Goal: Task Accomplishment & Management: Use online tool/utility

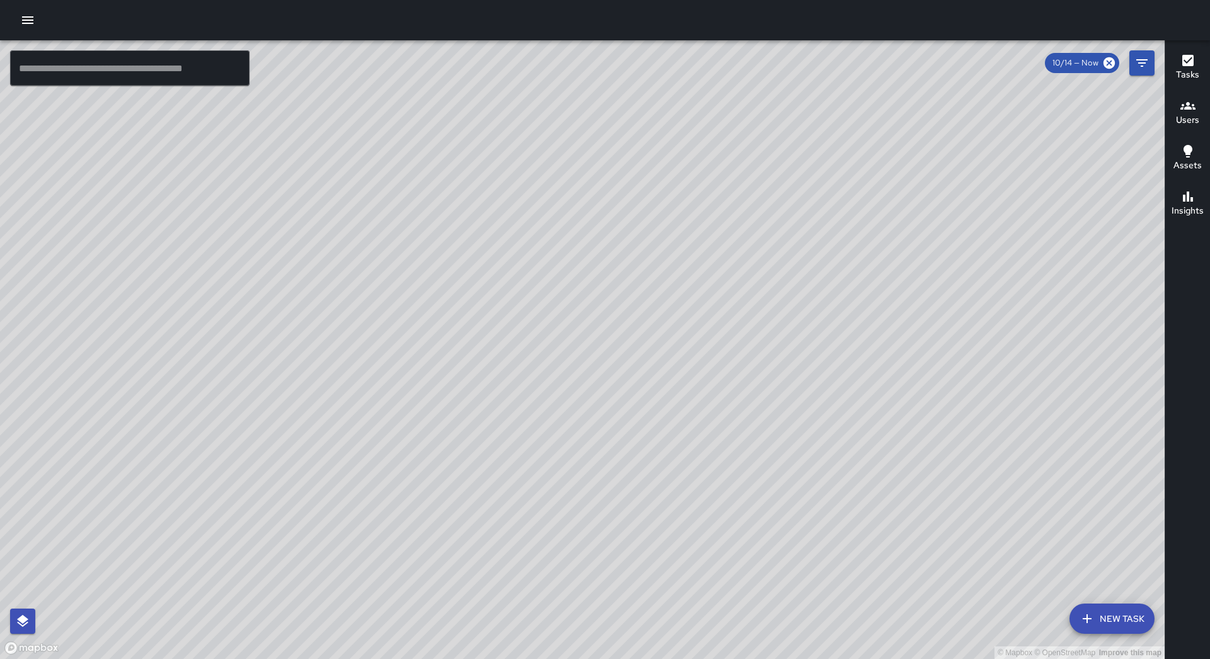
click at [33, 26] on icon "button" at bounding box center [27, 20] width 15 height 15
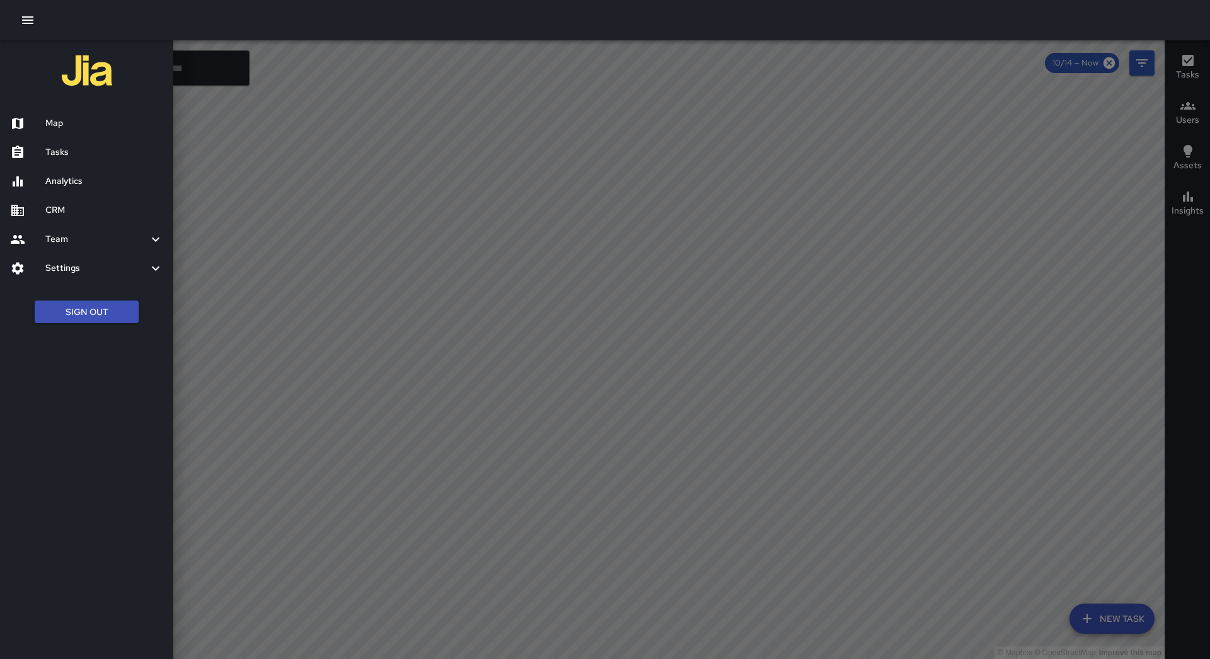
click at [66, 146] on h6 "Tasks" at bounding box center [104, 153] width 118 height 14
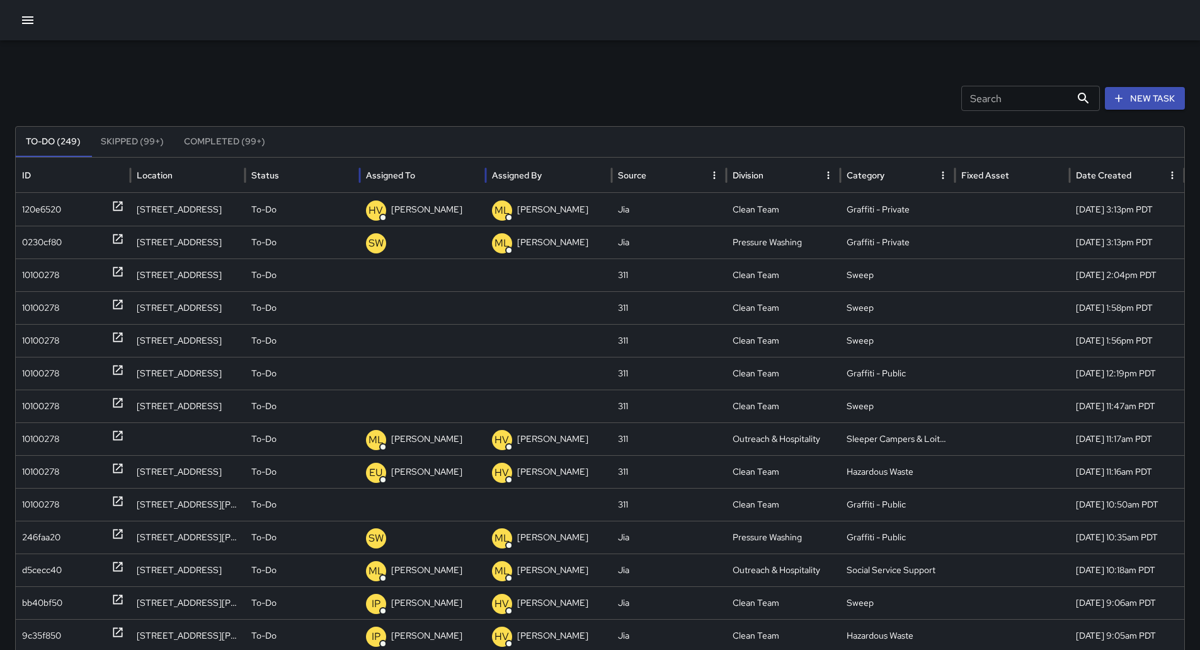
click at [437, 173] on div "Assigned To" at bounding box center [422, 175] width 113 height 35
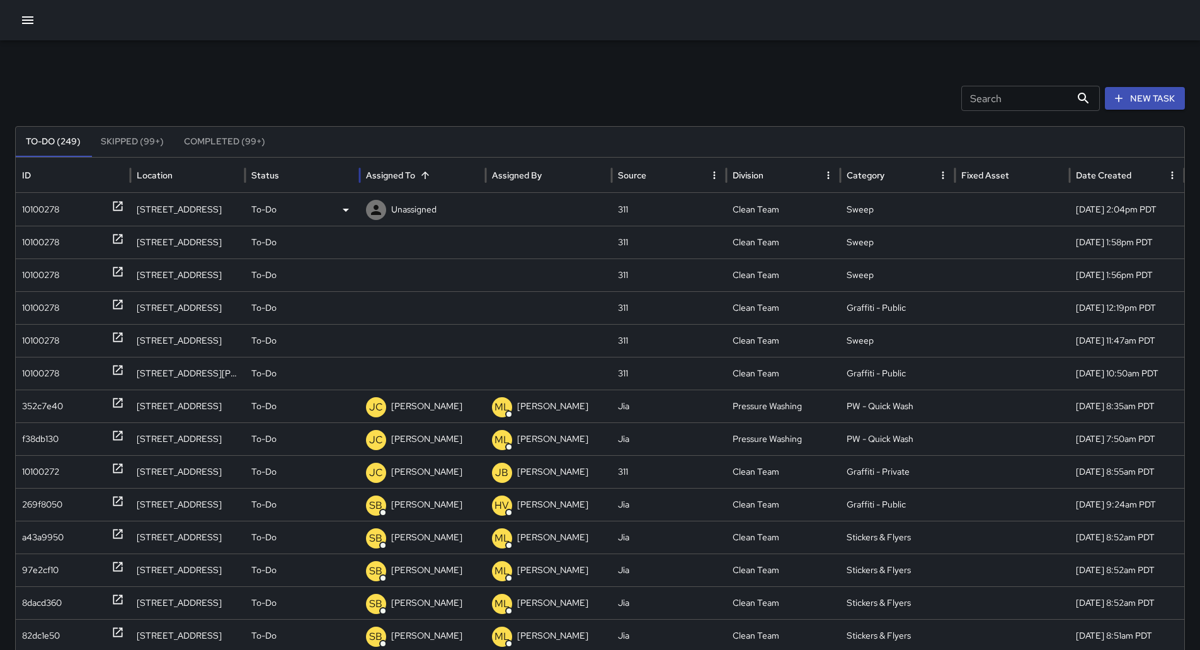
click at [47, 212] on div "10100278" at bounding box center [40, 209] width 37 height 32
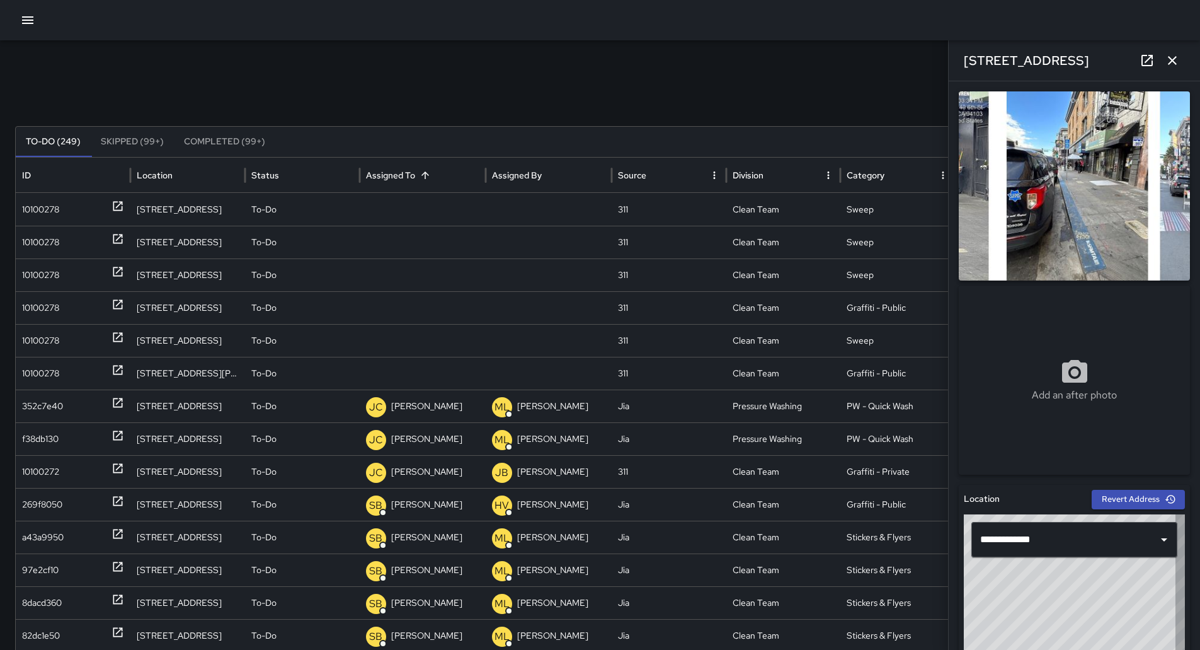
type input "**********"
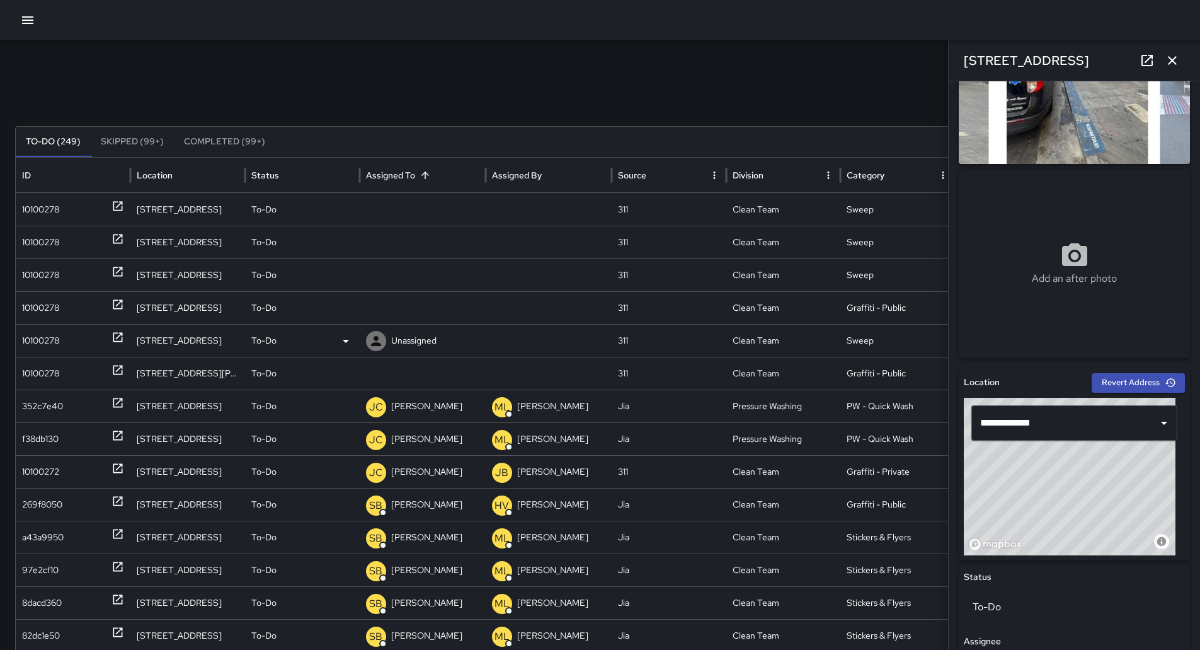
scroll to position [315, 0]
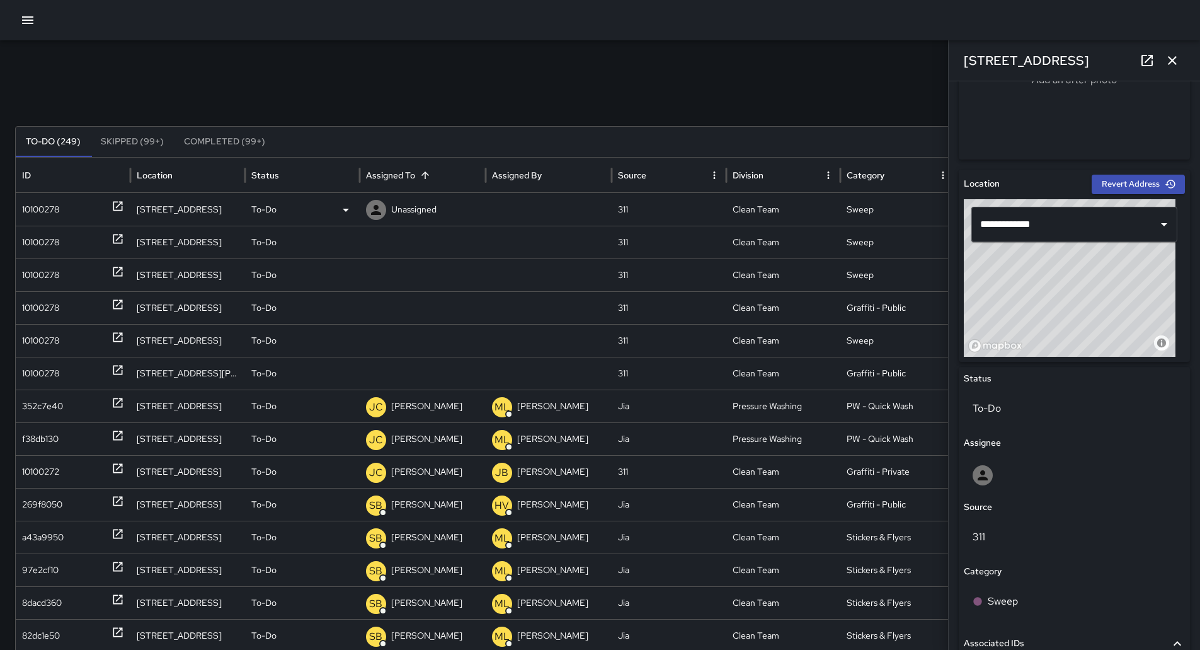
click at [327, 207] on div "To-Do" at bounding box center [302, 209] width 102 height 32
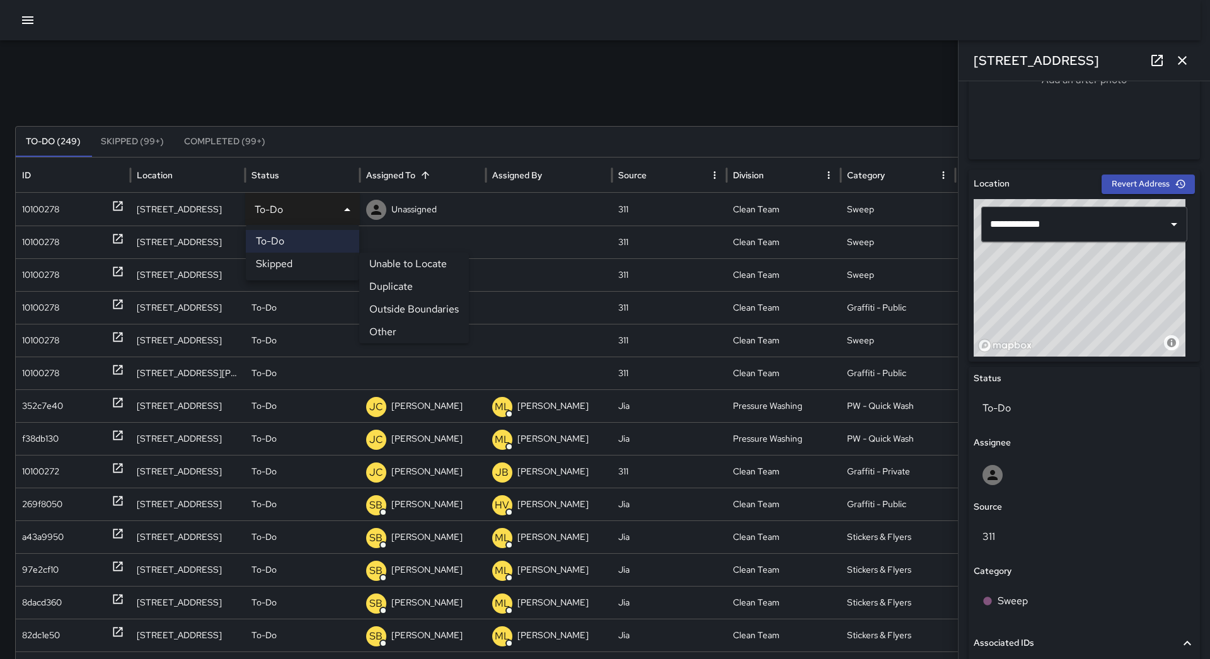
click at [407, 313] on li "Outside Boundaries" at bounding box center [414, 309] width 110 height 23
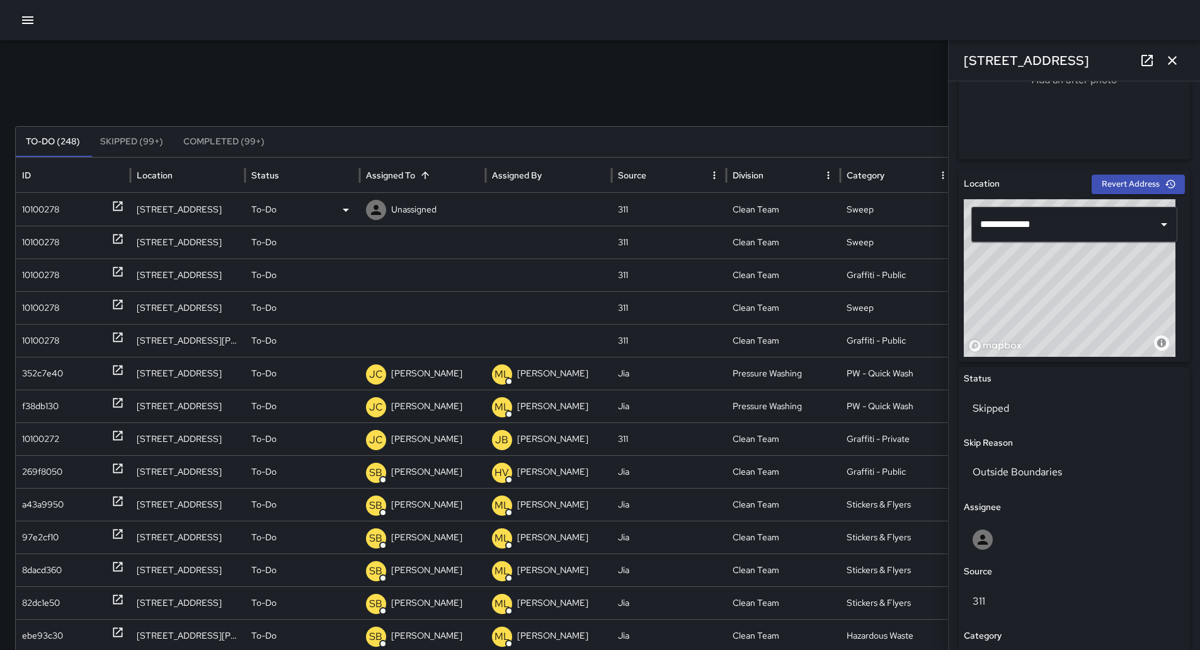
drag, startPoint x: 60, startPoint y: 206, endPoint x: 161, endPoint y: 217, distance: 101.4
click at [64, 205] on div "10100278" at bounding box center [73, 209] width 102 height 32
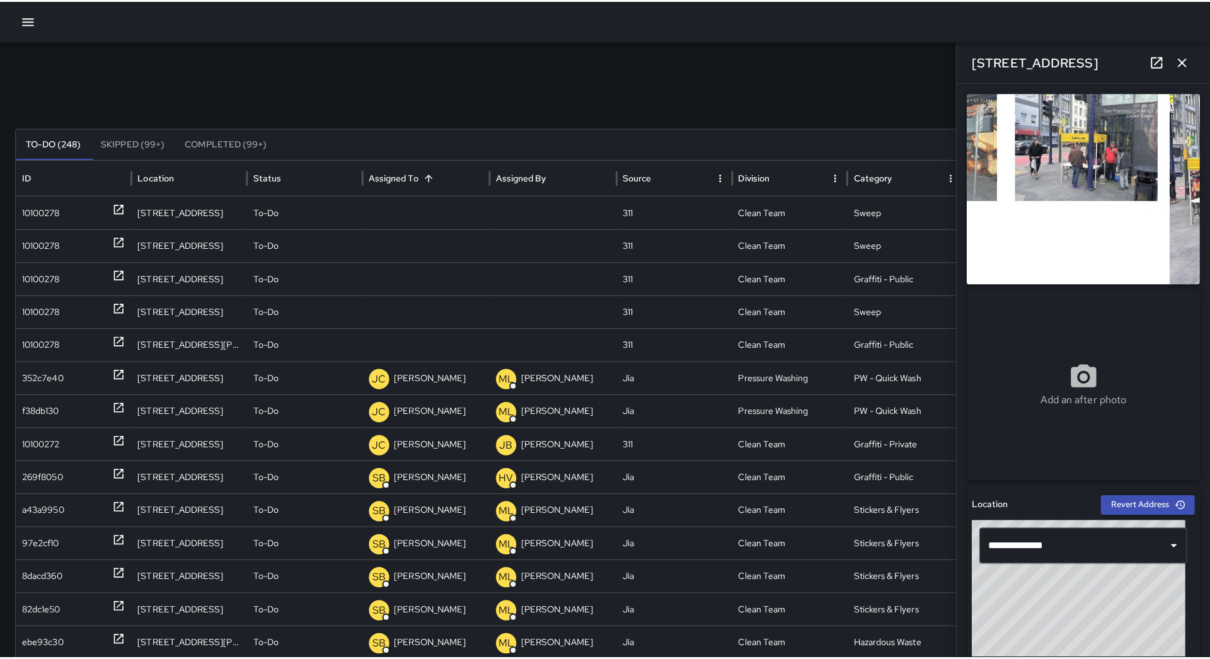
scroll to position [504, 0]
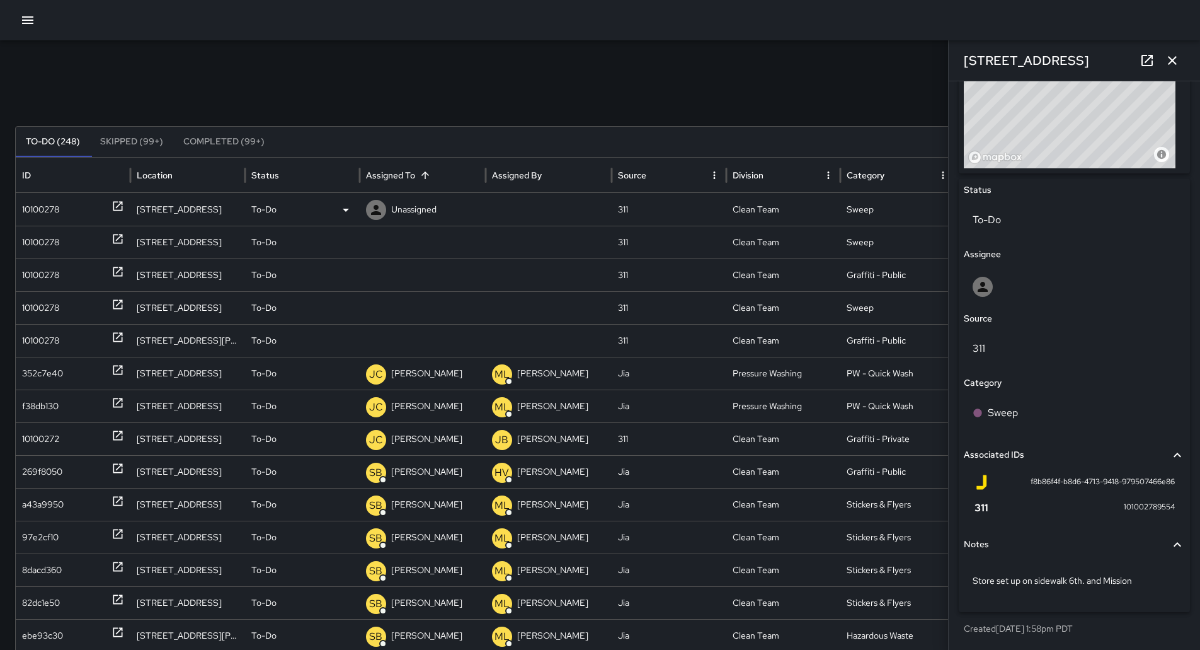
click at [335, 208] on div "To-Do" at bounding box center [302, 209] width 102 height 32
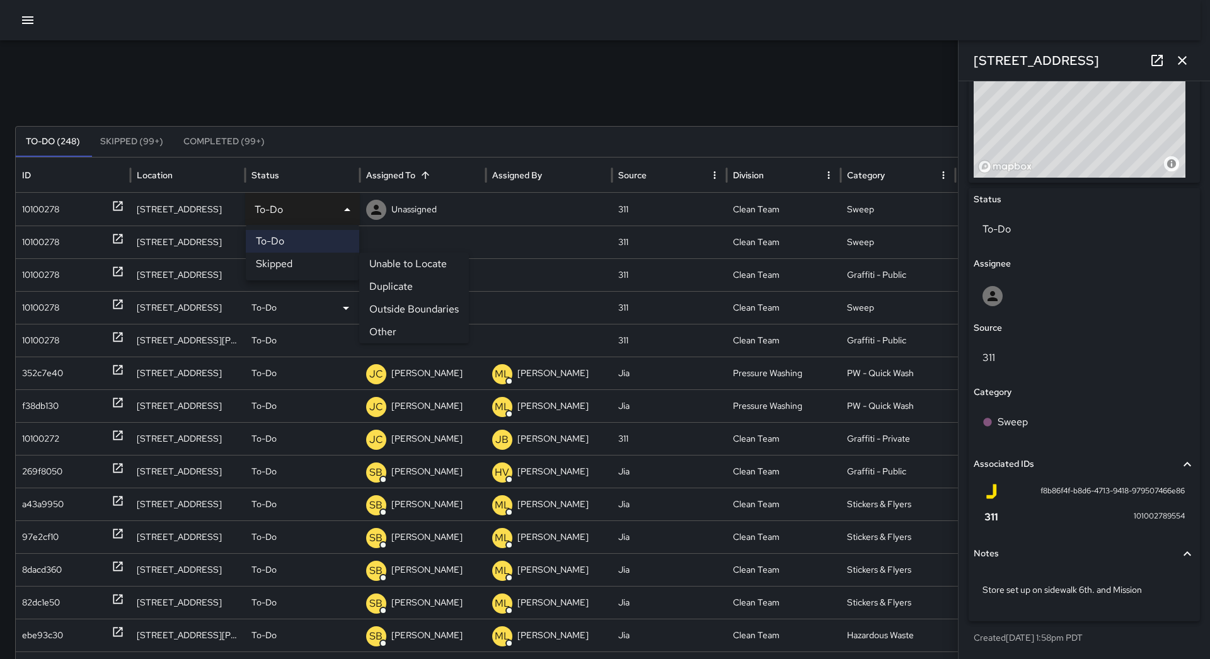
click at [374, 306] on li "Outside Boundaries" at bounding box center [414, 309] width 110 height 23
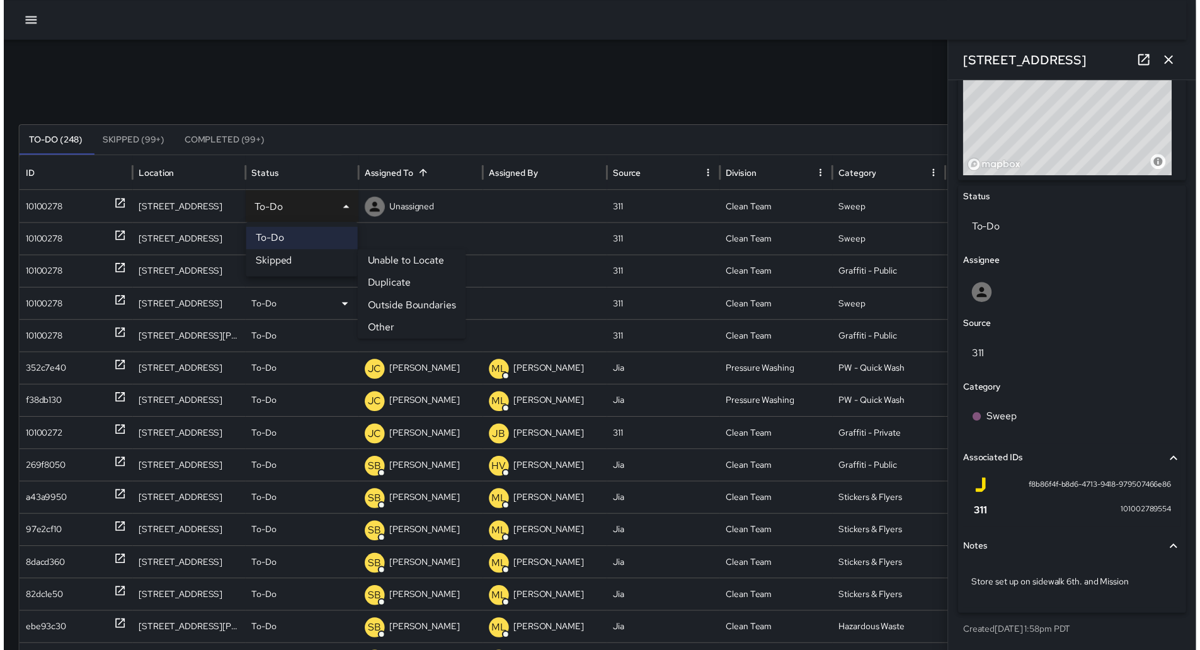
scroll to position [504, 0]
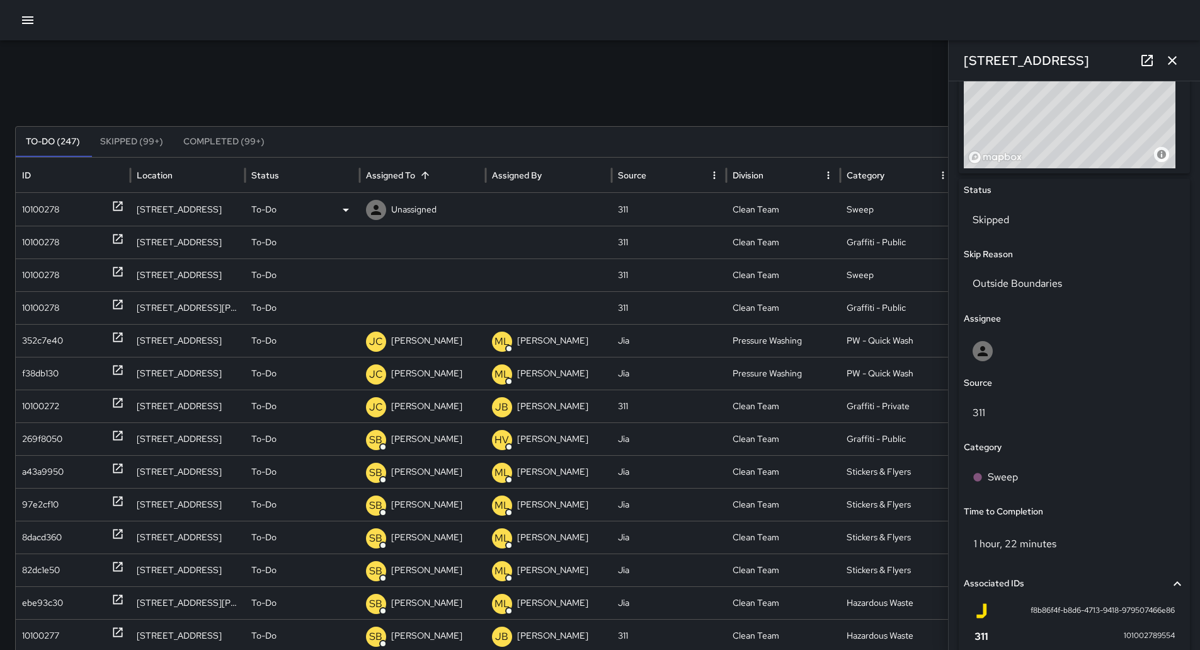
click at [35, 195] on div "10100278" at bounding box center [40, 209] width 37 height 32
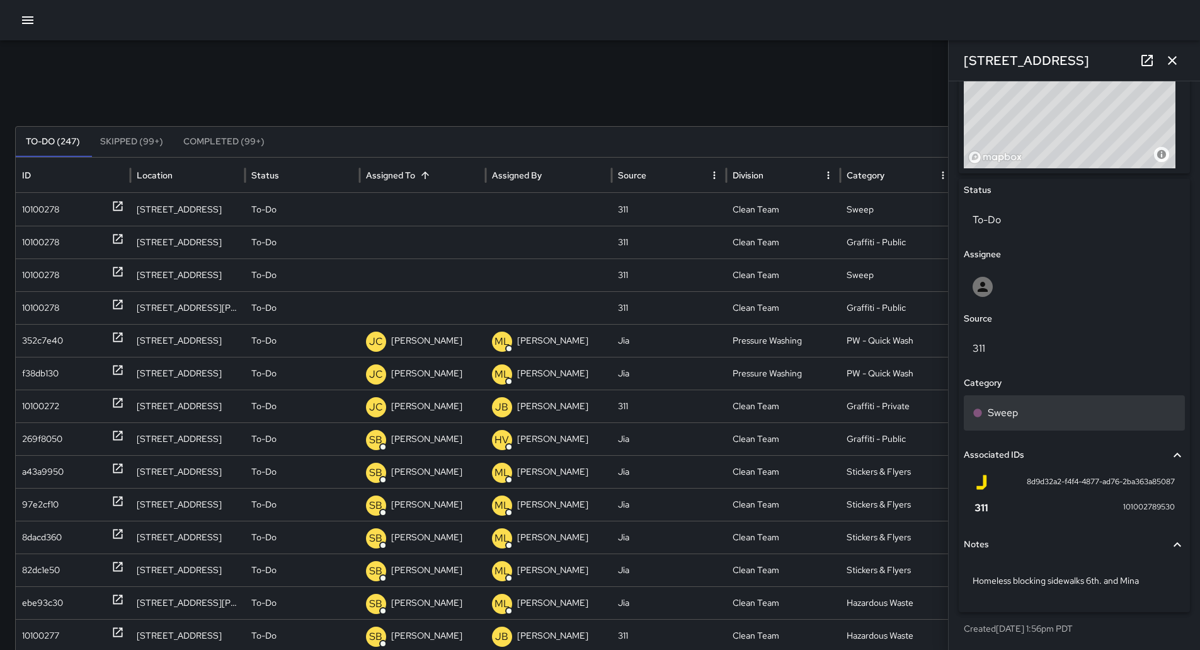
click at [1046, 409] on div "Sweep" at bounding box center [1075, 412] width 204 height 15
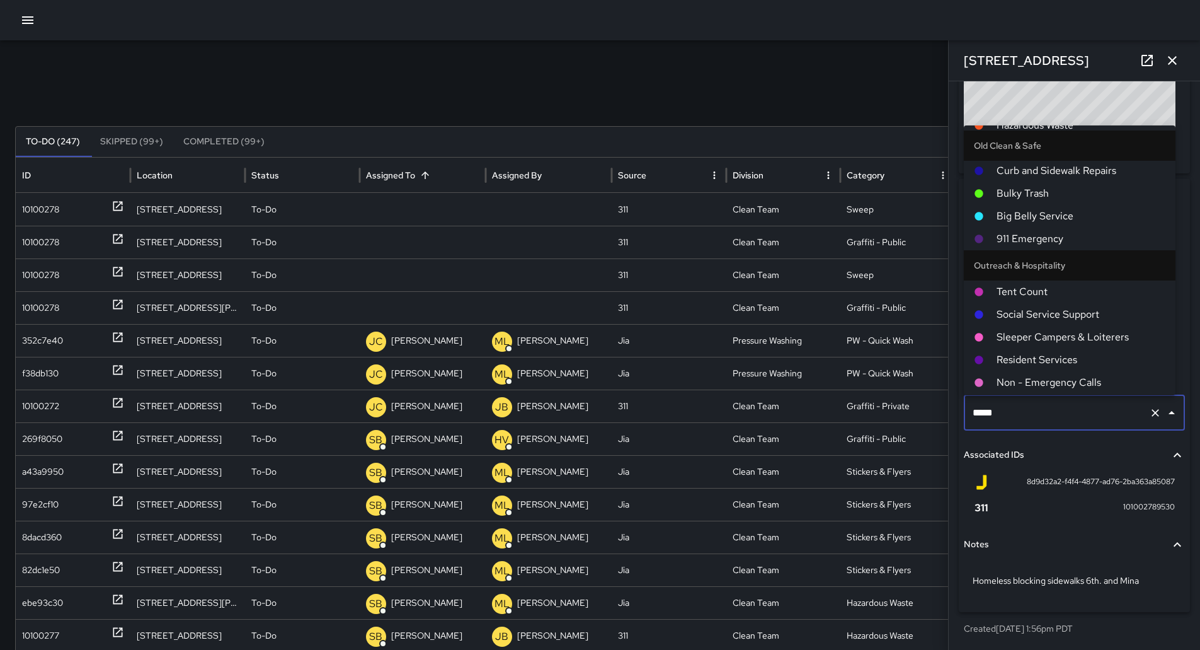
scroll to position [659, 0]
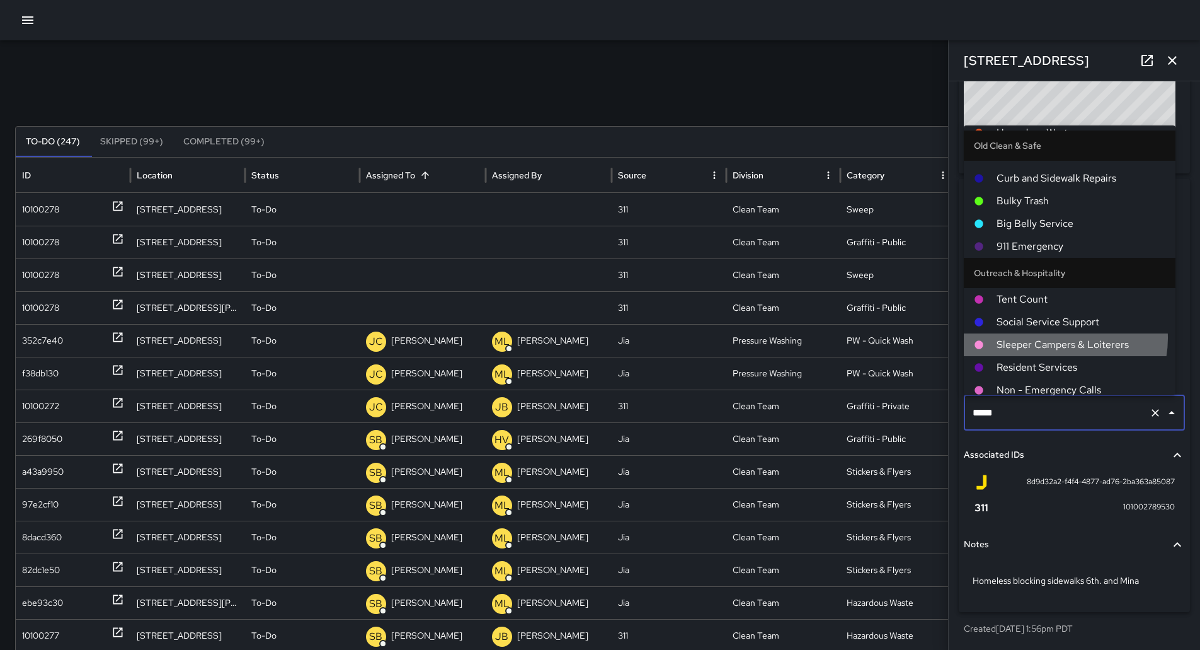
click at [1059, 337] on span "Sleeper Campers & Loiterers" at bounding box center [1081, 344] width 169 height 15
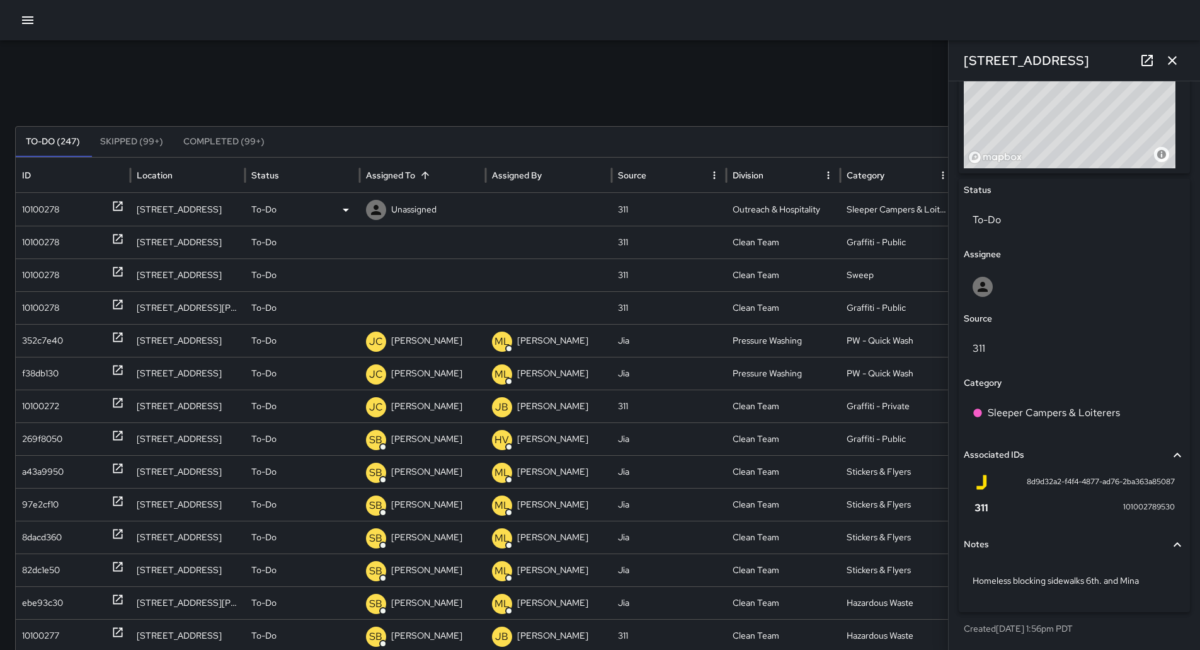
click at [422, 210] on p "Unassigned" at bounding box center [413, 209] width 45 height 32
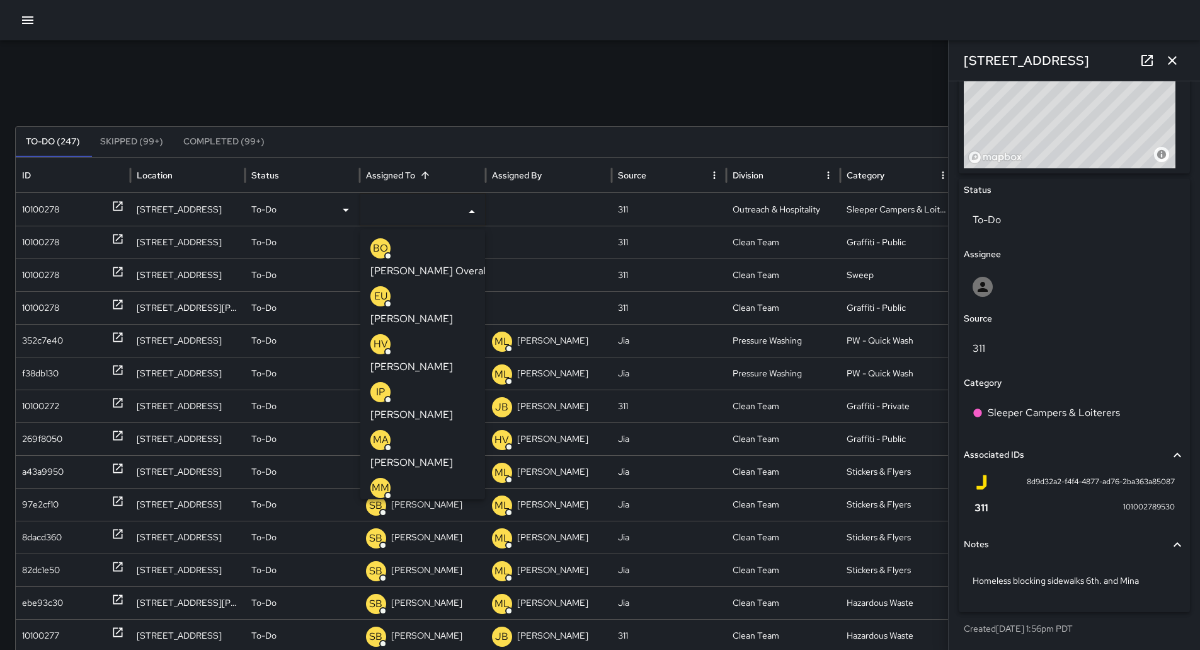
click at [420, 551] on p "[PERSON_NAME]" at bounding box center [412, 558] width 83 height 15
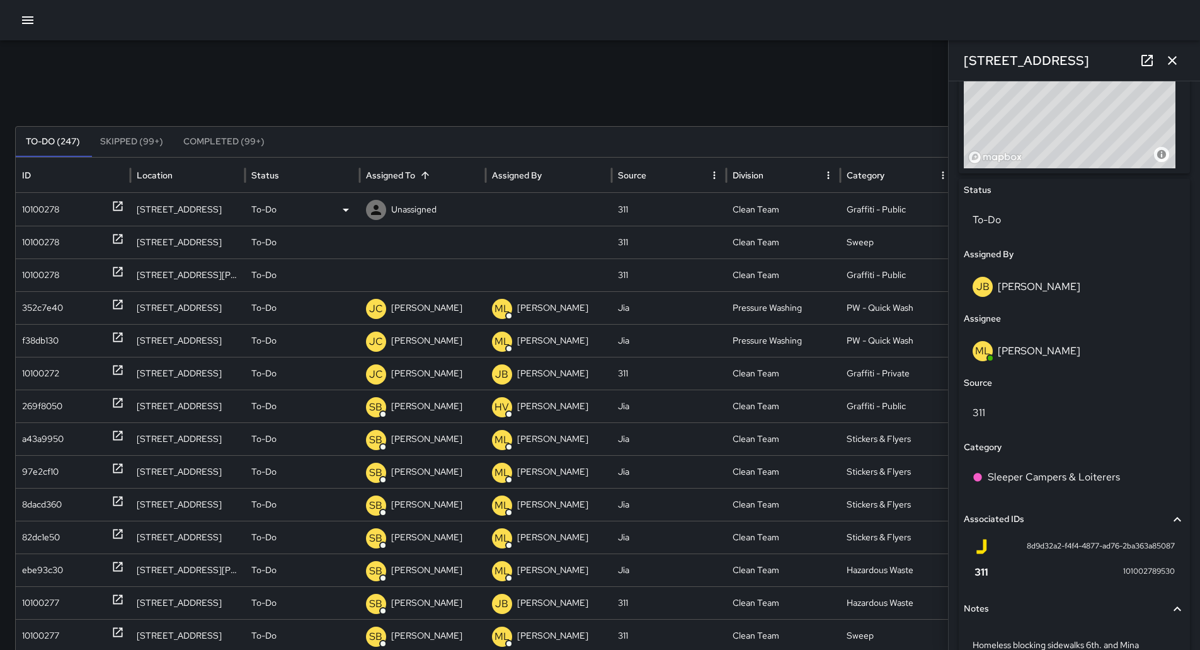
click at [40, 217] on div "10100278" at bounding box center [40, 209] width 37 height 32
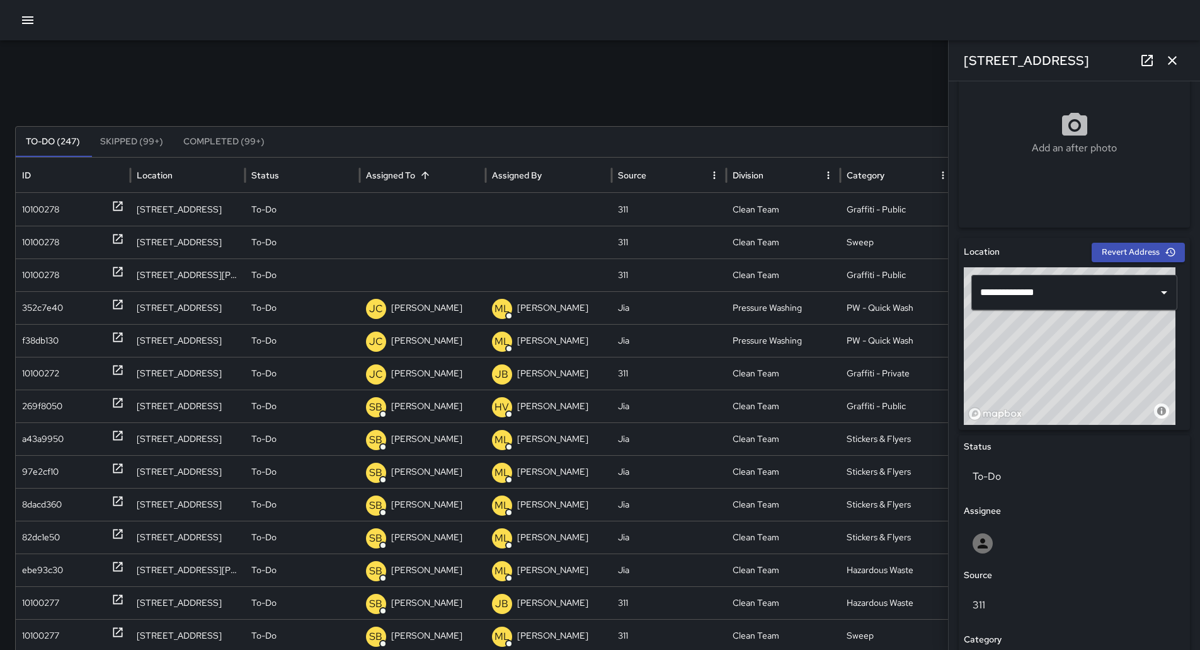
scroll to position [0, 0]
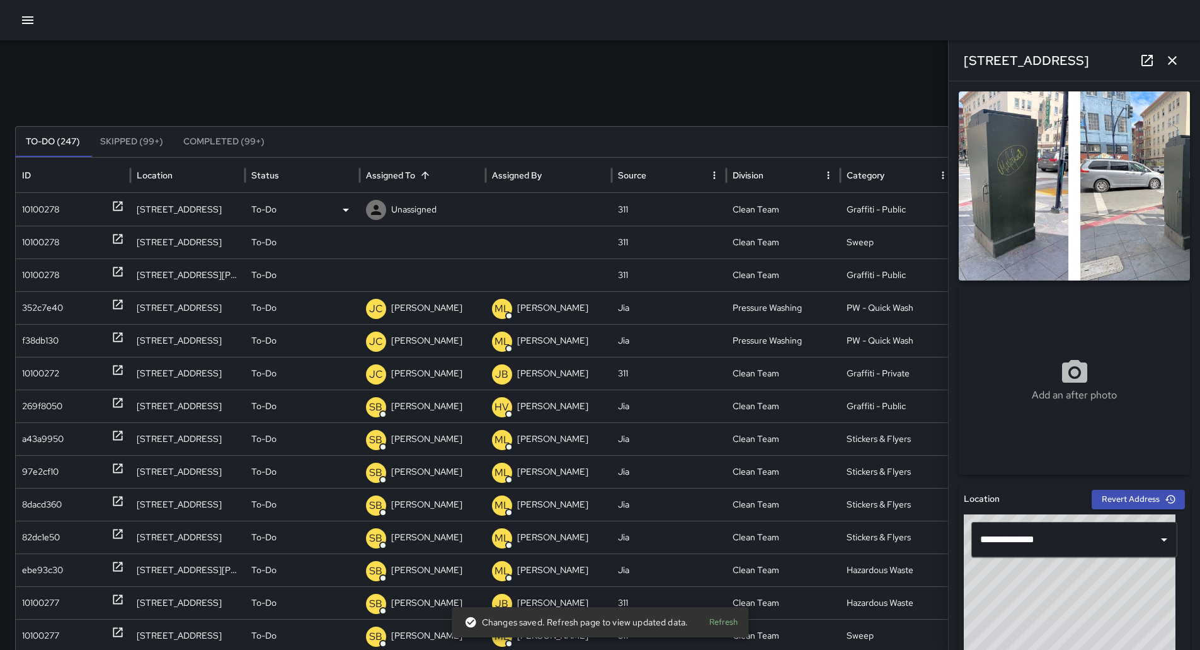
click at [450, 207] on div "Unassigned" at bounding box center [422, 209] width 113 height 32
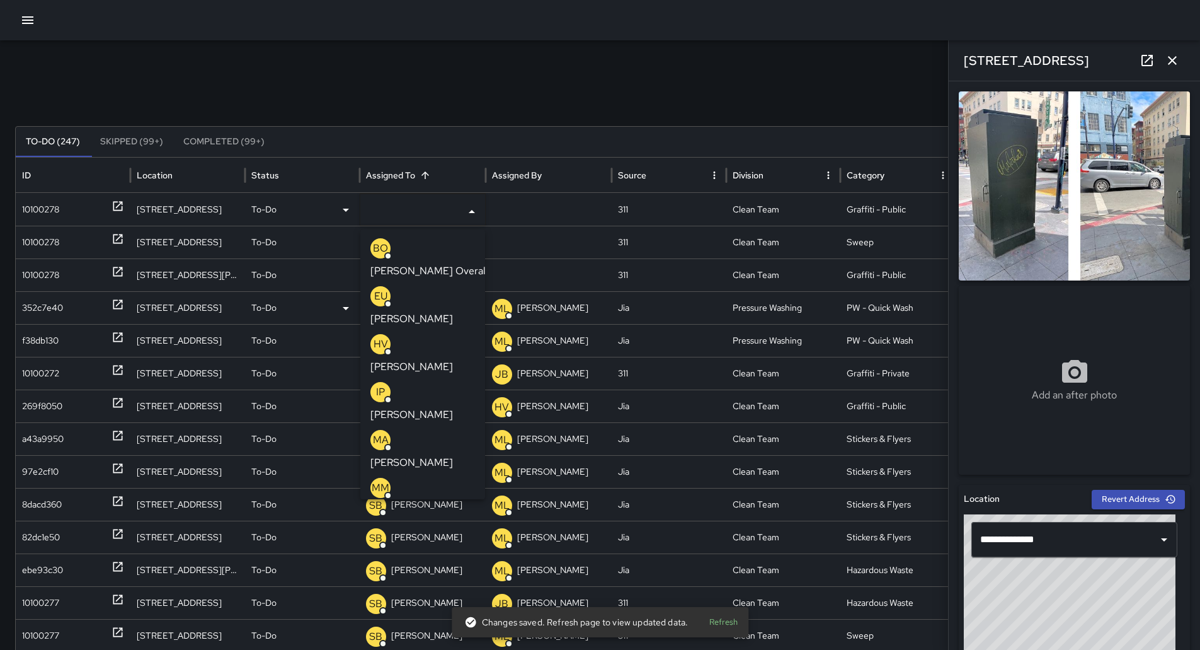
click at [400, 311] on p "[PERSON_NAME]" at bounding box center [412, 318] width 83 height 15
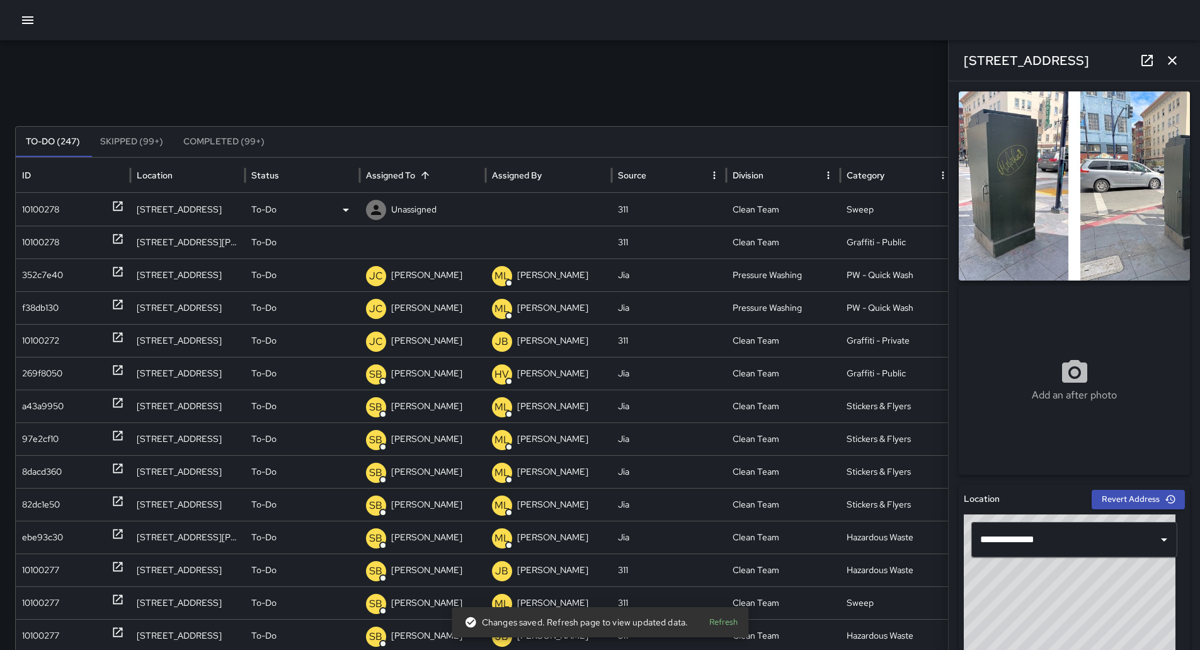
click at [67, 216] on div "10100278" at bounding box center [73, 209] width 102 height 32
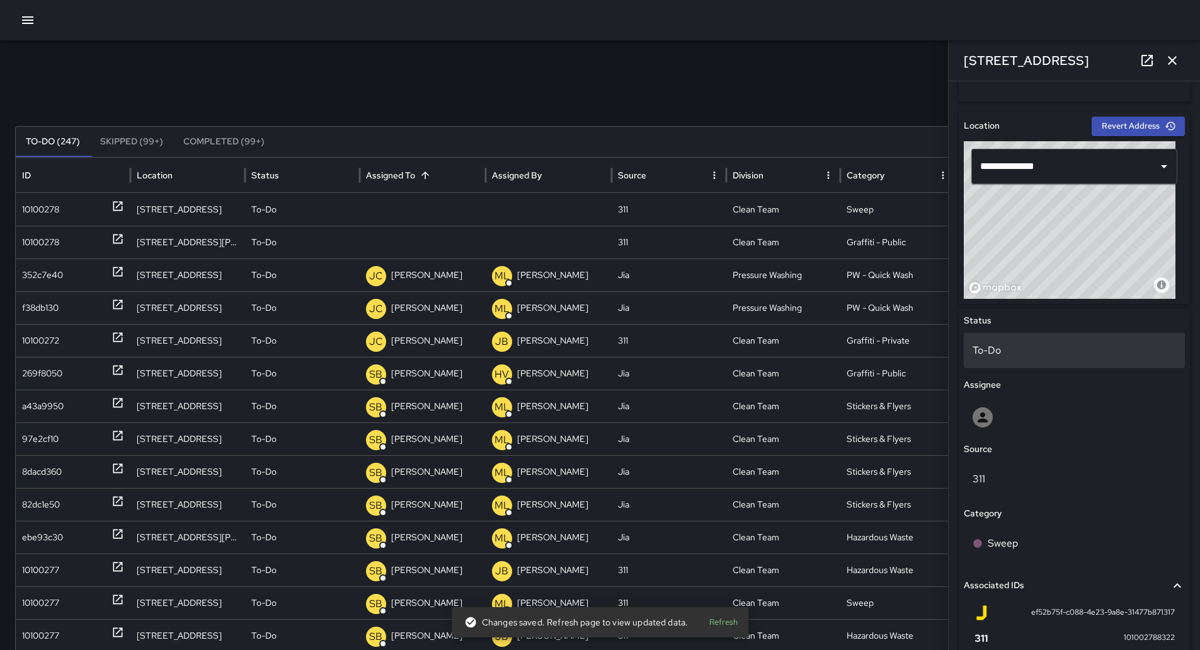
scroll to position [504, 0]
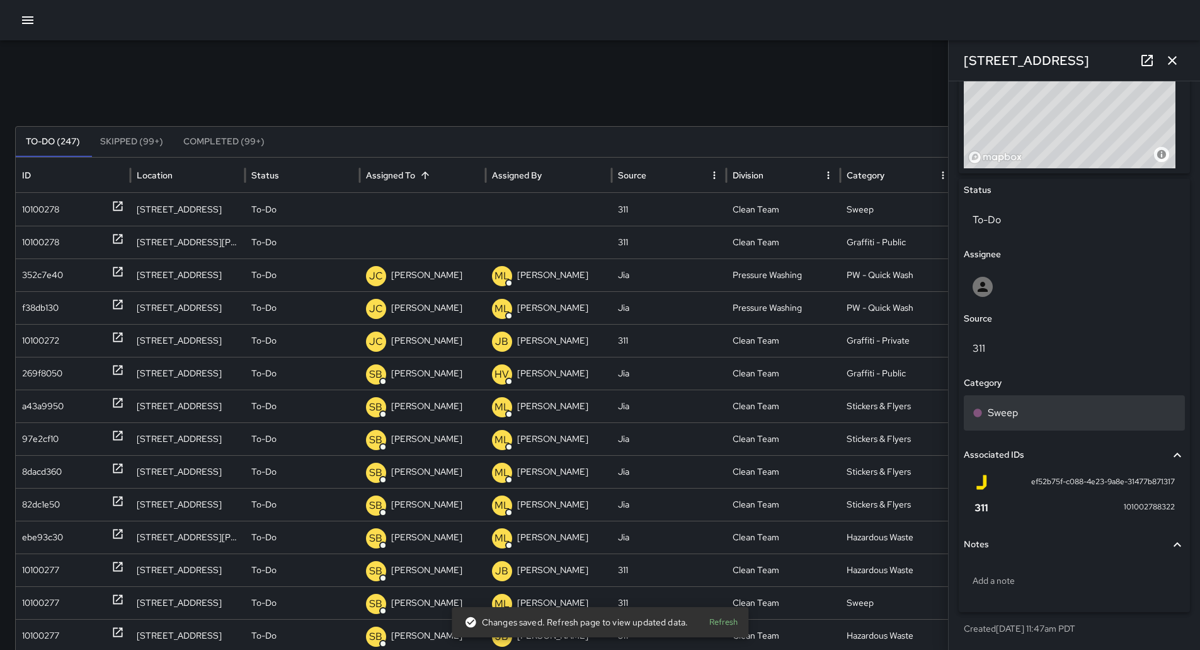
click at [1025, 408] on div "Sweep" at bounding box center [1075, 412] width 204 height 15
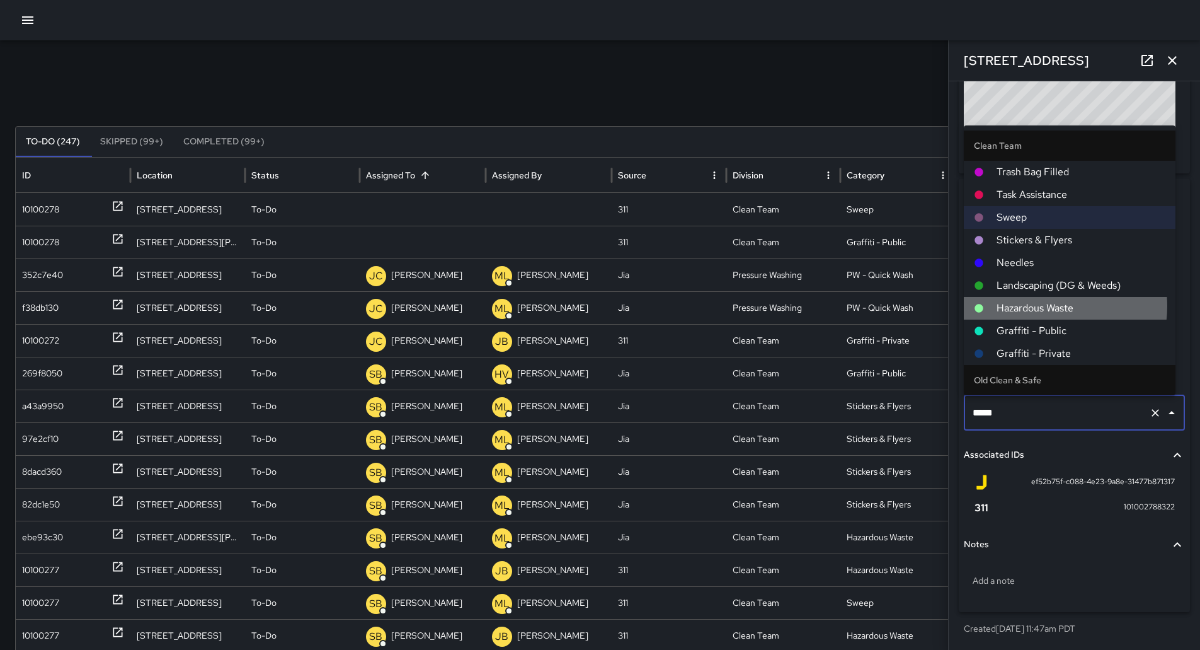
click at [1047, 302] on span "Hazardous Waste" at bounding box center [1081, 308] width 169 height 15
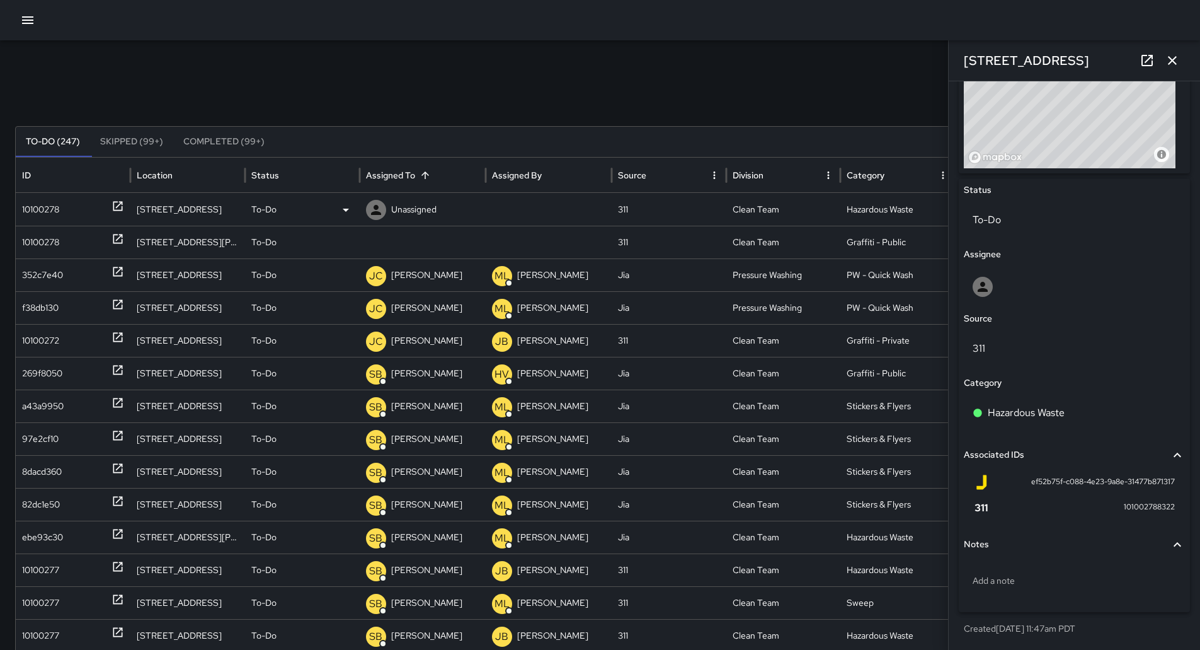
click at [425, 215] on p "Unassigned" at bounding box center [413, 209] width 45 height 32
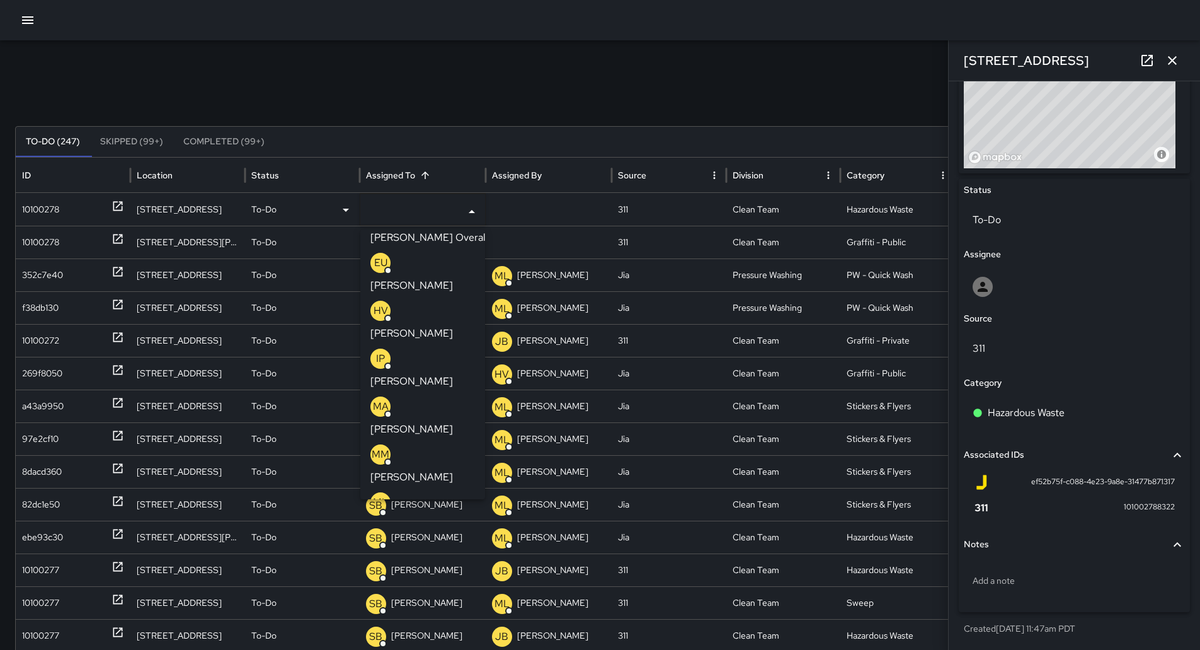
scroll to position [63, 0]
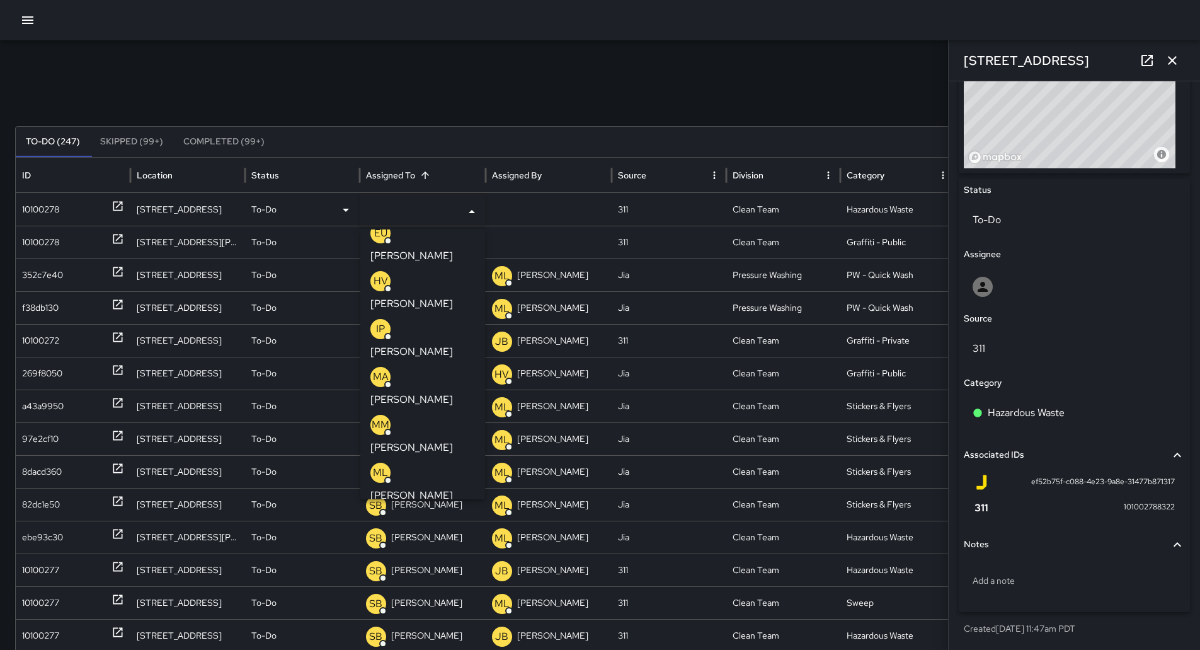
click at [433, 392] on p "[PERSON_NAME]" at bounding box center [412, 399] width 83 height 15
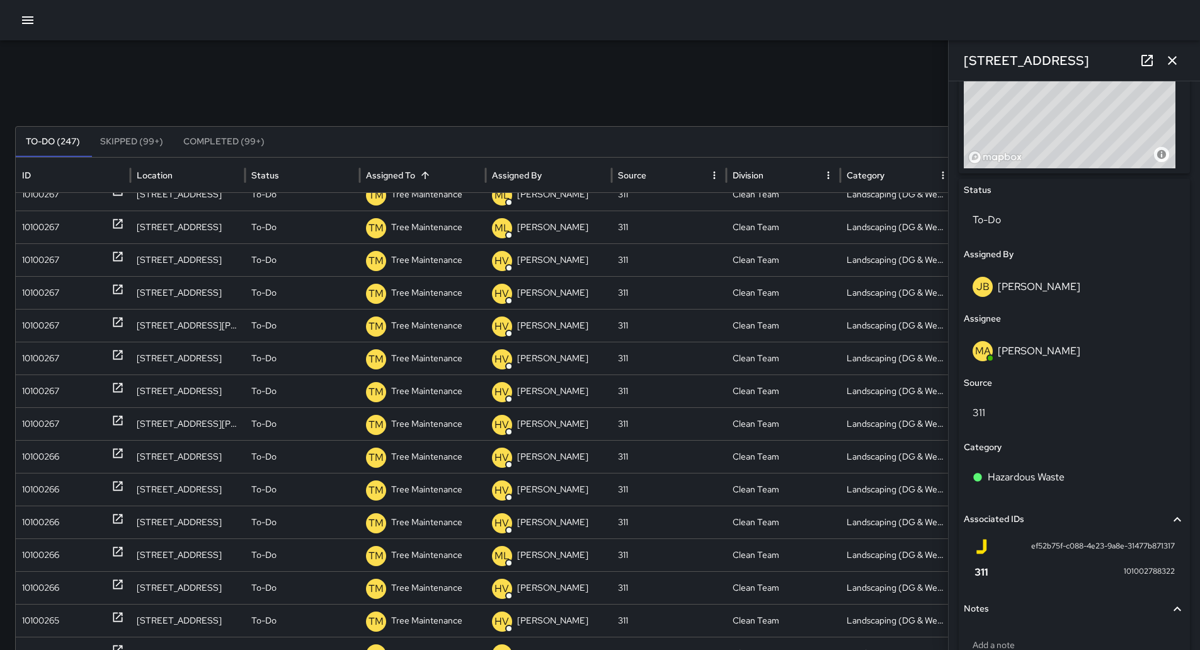
scroll to position [0, 0]
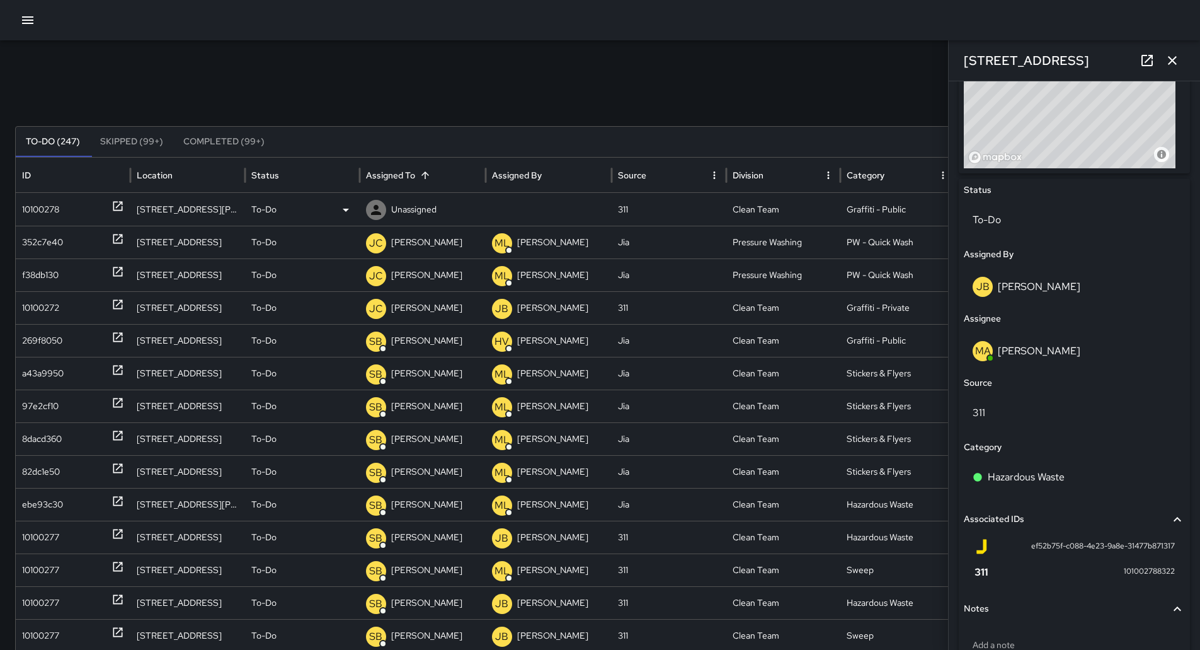
click at [60, 212] on div "10100278" at bounding box center [73, 209] width 102 height 32
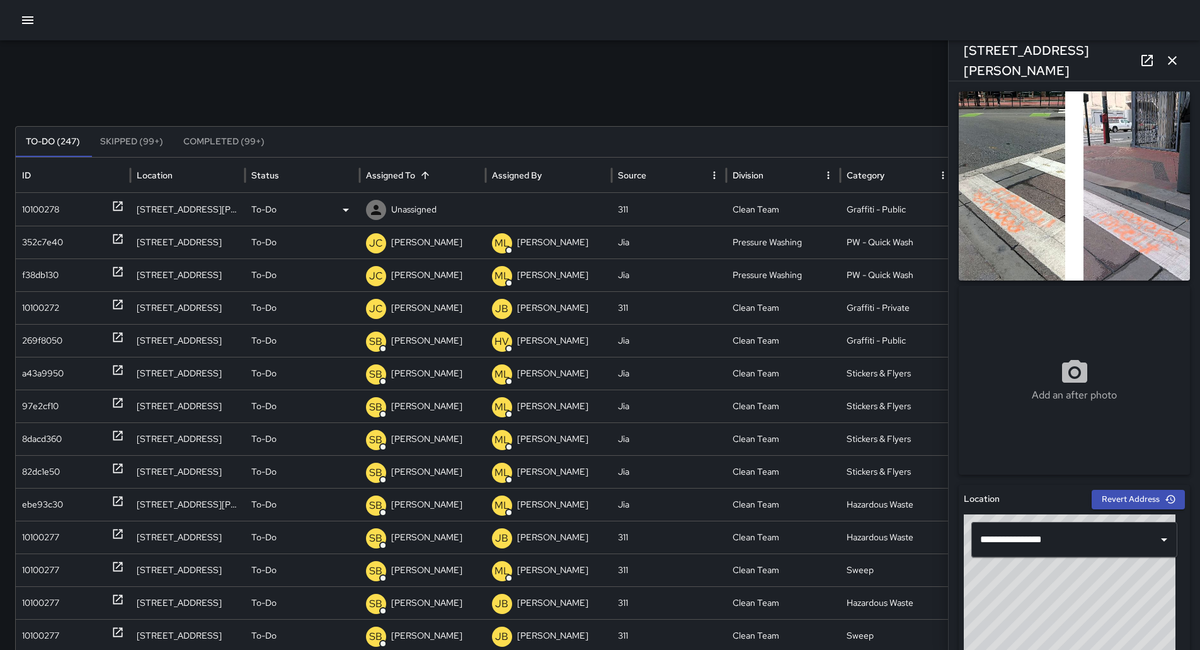
click at [306, 193] on div "To-Do" at bounding box center [302, 209] width 102 height 32
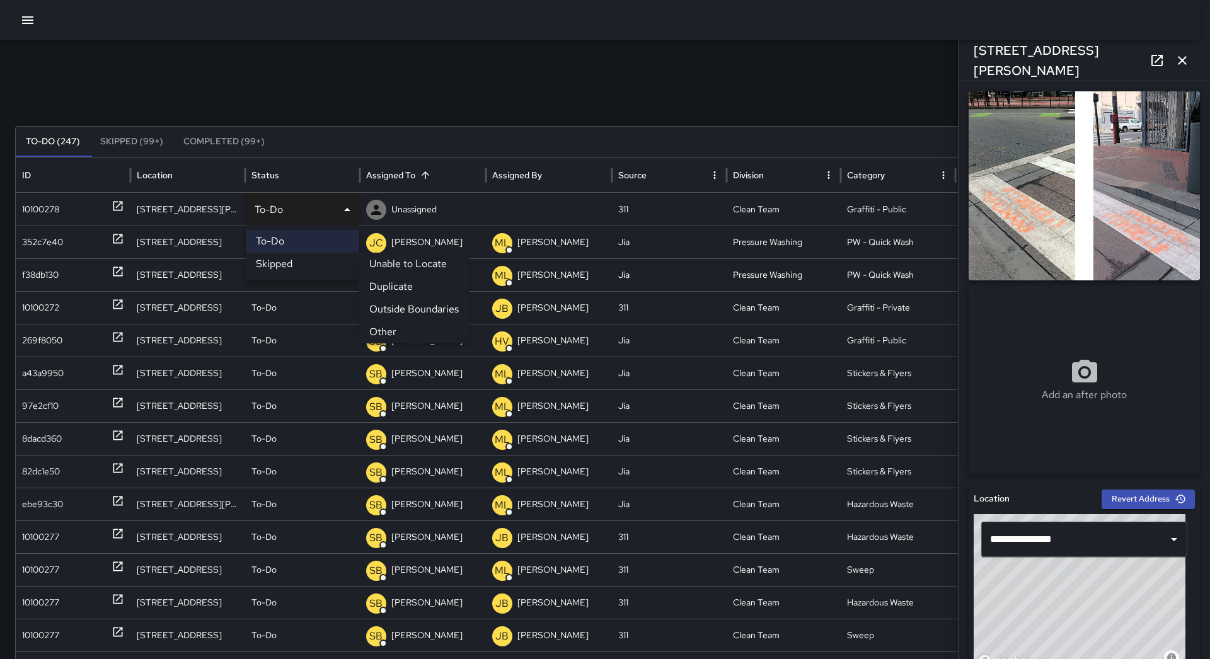
click at [421, 323] on li "Other" at bounding box center [414, 332] width 110 height 23
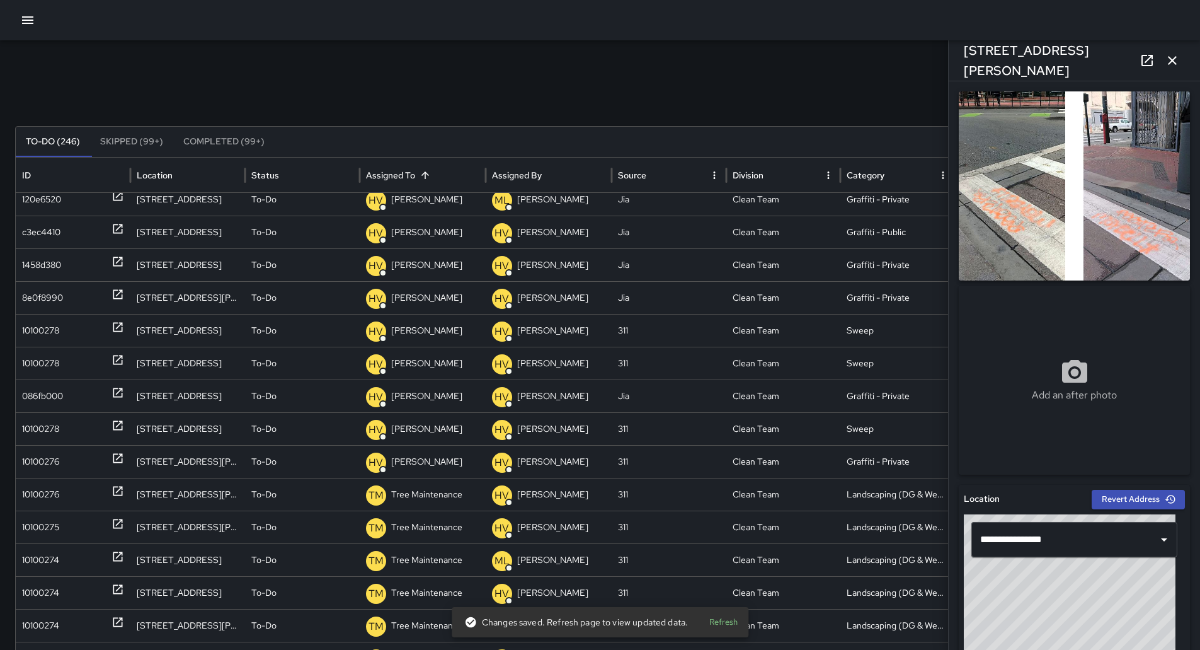
drag, startPoint x: 1178, startPoint y: 58, endPoint x: 1173, endPoint y: 64, distance: 8.5
click at [1178, 59] on icon "button" at bounding box center [1172, 60] width 15 height 15
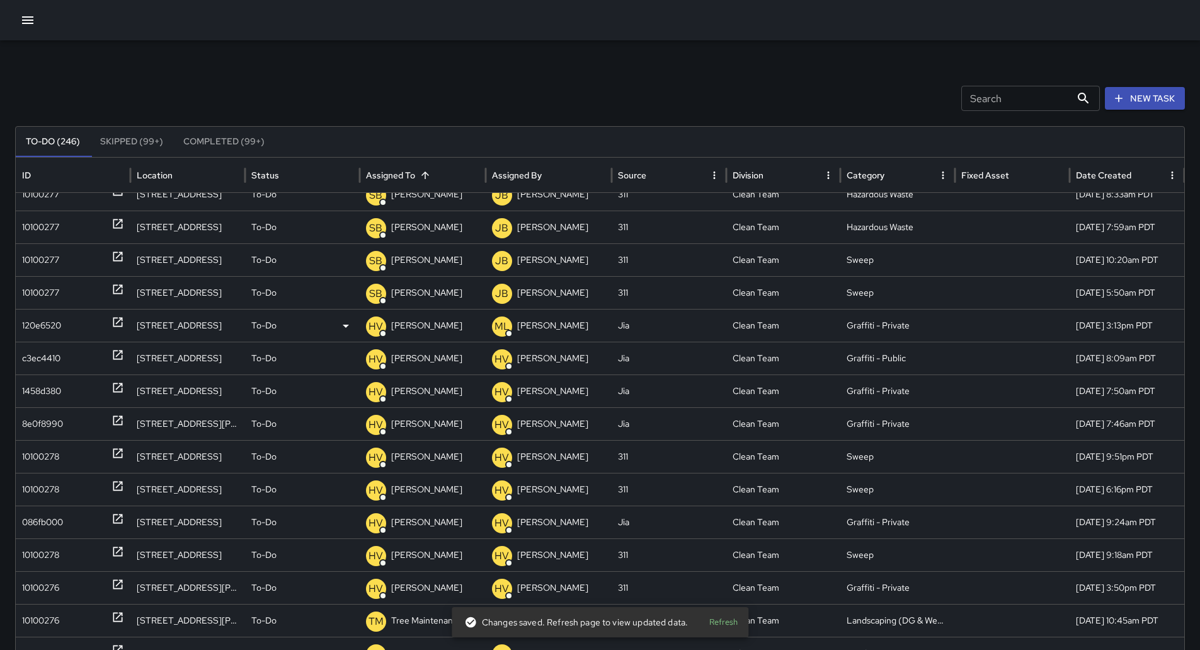
click at [47, 322] on div "120e6520" at bounding box center [41, 325] width 39 height 32
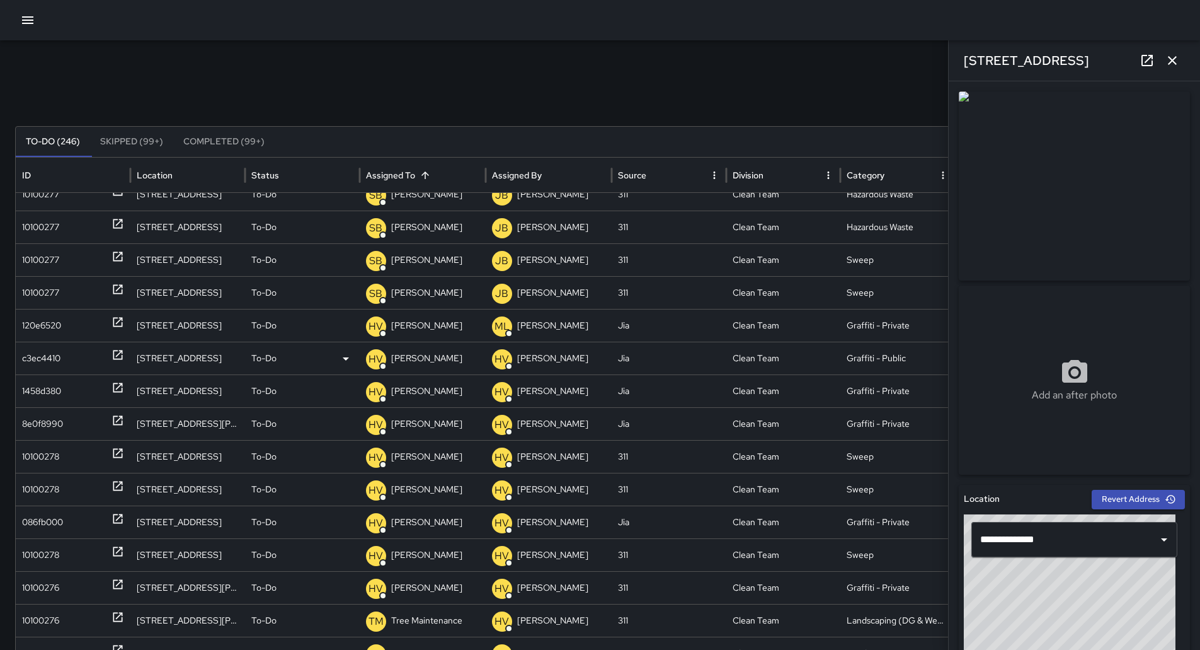
click at [52, 372] on div "c3ec4410" at bounding box center [41, 358] width 38 height 32
click at [51, 456] on div "10100278" at bounding box center [40, 456] width 37 height 32
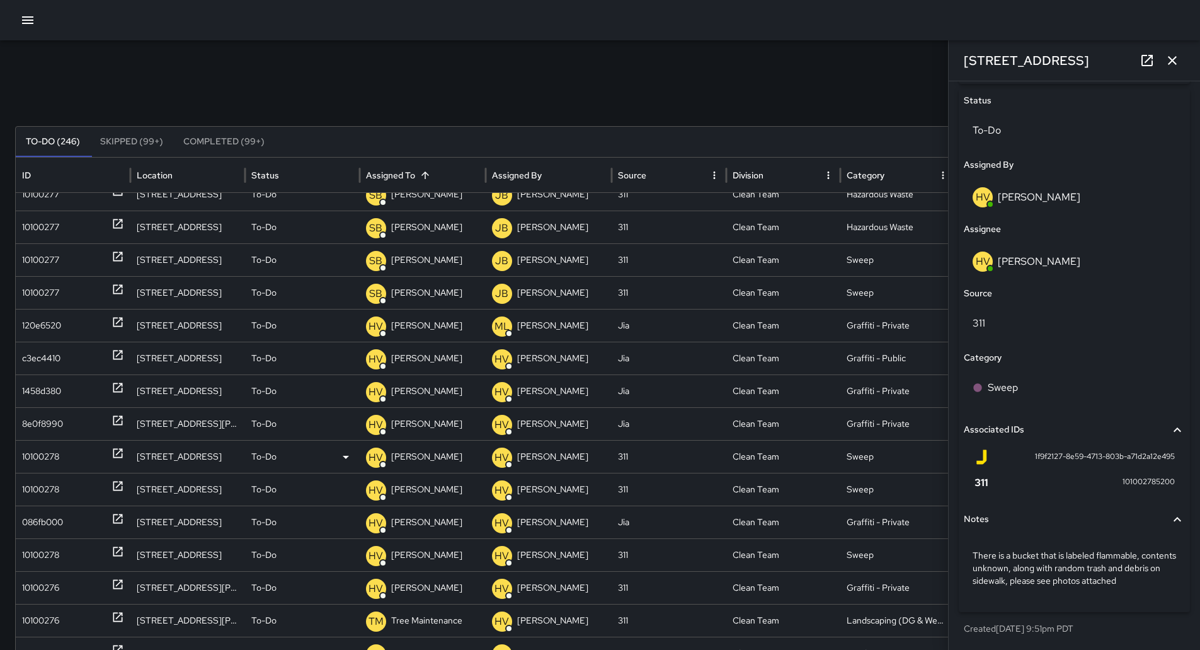
click at [54, 452] on div "10100278" at bounding box center [40, 456] width 37 height 32
click at [53, 481] on div "10100278" at bounding box center [40, 489] width 37 height 32
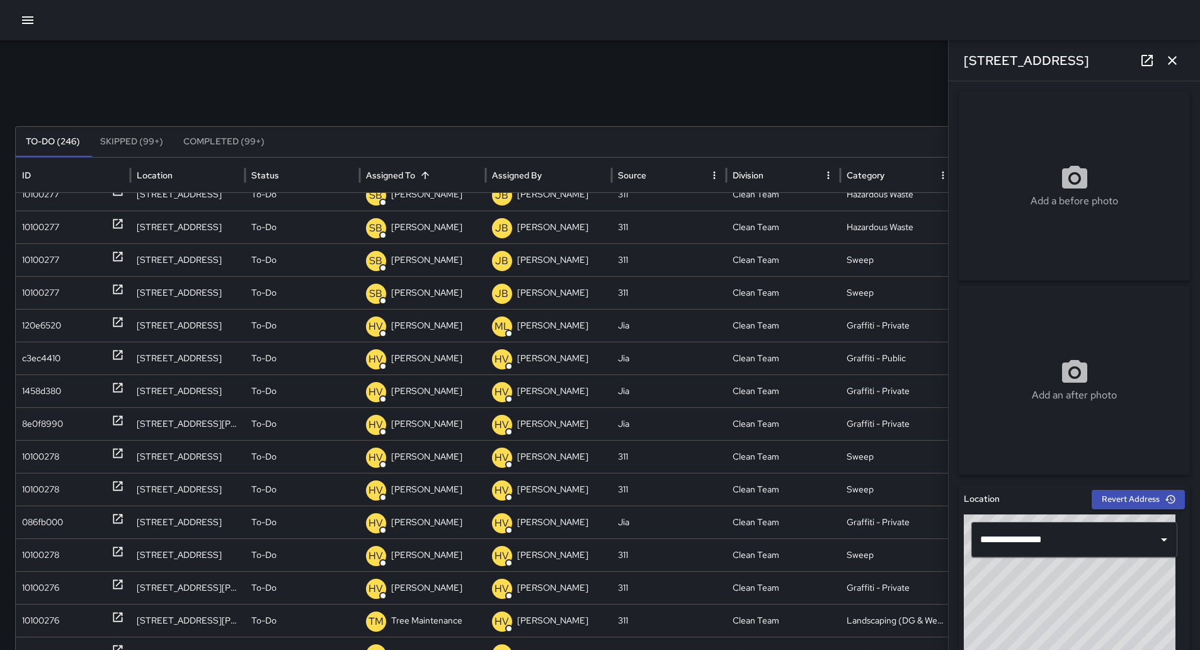
drag, startPoint x: 14, startPoint y: 3, endPoint x: 12, endPoint y: 11, distance: 7.8
click at [14, 5] on div at bounding box center [600, 20] width 1200 height 40
click at [12, 11] on div at bounding box center [600, 20] width 1200 height 40
click at [12, 18] on div at bounding box center [600, 20] width 1200 height 40
click at [23, 20] on icon "button" at bounding box center [27, 20] width 11 height 8
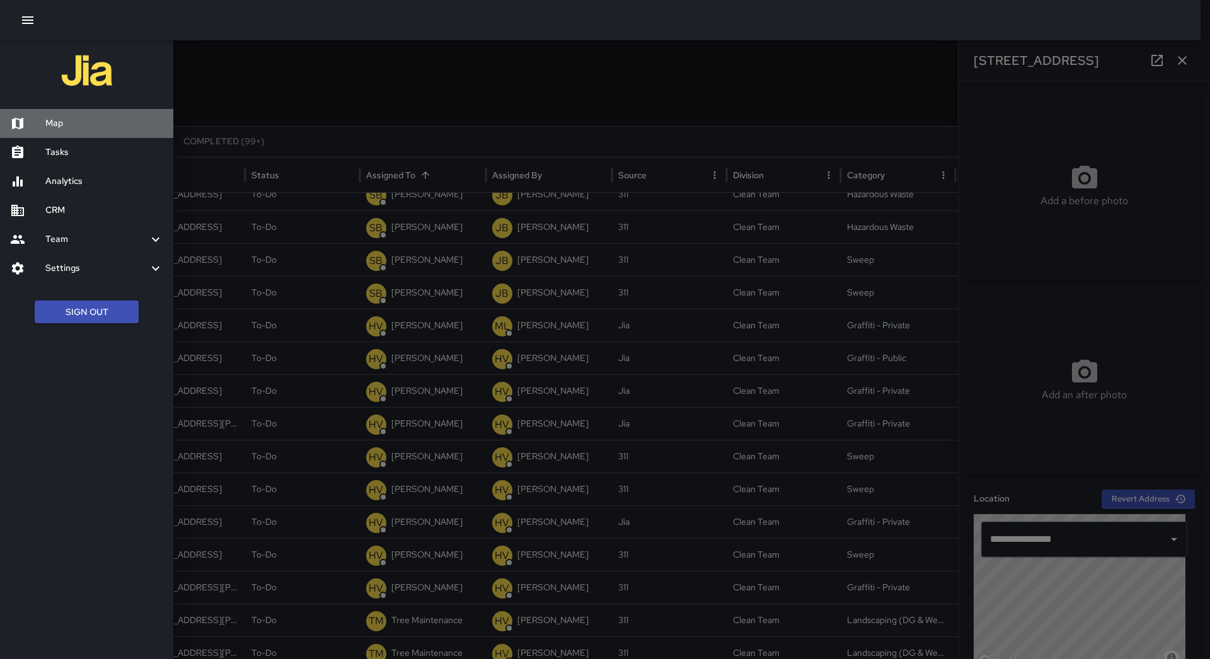
click at [110, 130] on h6 "Map" at bounding box center [104, 124] width 118 height 14
